Goal: Find specific page/section: Find specific page/section

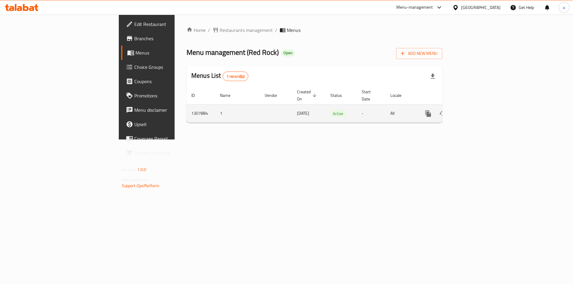
click at [478, 111] on link "enhanced table" at bounding box center [471, 113] width 14 height 14
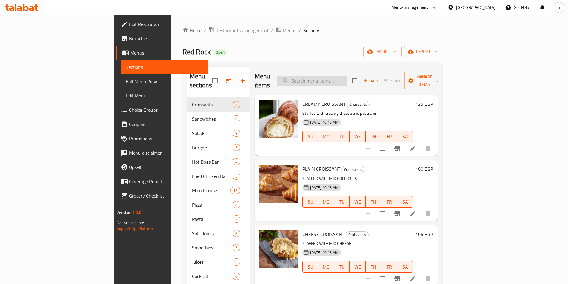
click at [347, 76] on input "search" at bounding box center [312, 81] width 70 height 10
paste input "Orange Tangerine Passion Smoothie"
type input "Orange Tangerine Passion Smoothie"
click at [347, 79] on input "search" at bounding box center [312, 81] width 70 height 10
paste input "Changes of Banana Green Apple Smoothie:"
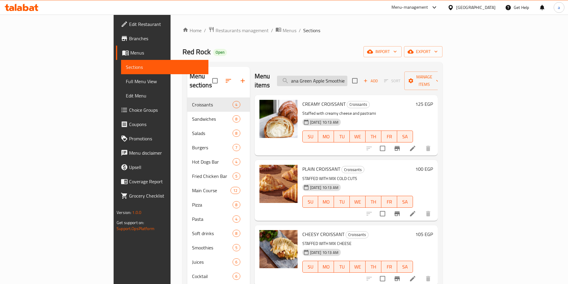
type input "Changes of Banana Green Apple Smoothie"
click at [335, 77] on input "search" at bounding box center [312, 81] width 70 height 10
paste input "Banana Green Apple Smoothie"
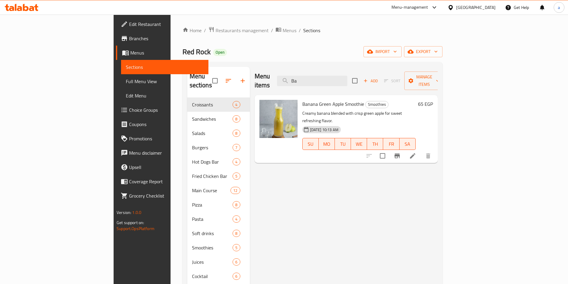
type input "B"
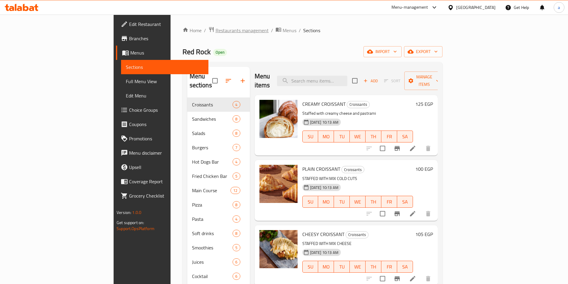
click at [216, 30] on span "Restaurants management" at bounding box center [242, 30] width 53 height 7
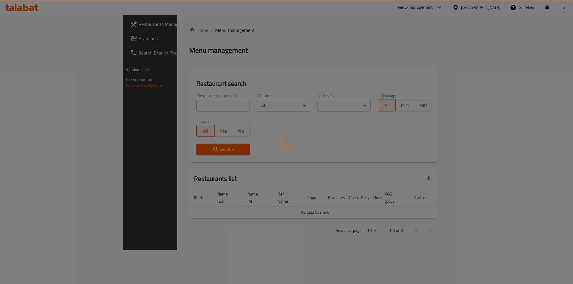
click at [52, 36] on div at bounding box center [286, 142] width 573 height 284
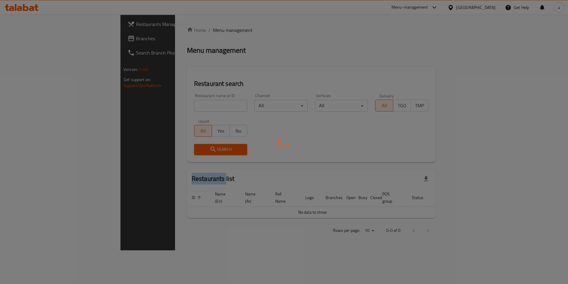
click at [52, 36] on div at bounding box center [284, 142] width 568 height 284
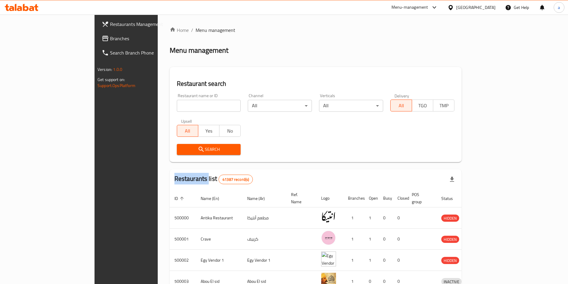
click at [110, 36] on span "Branches" at bounding box center [147, 38] width 75 height 7
